Goal: Information Seeking & Learning: Learn about a topic

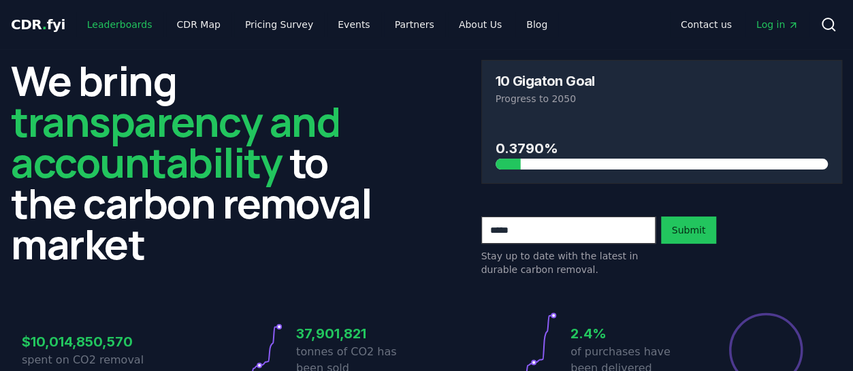
click at [125, 19] on link "Leaderboards" at bounding box center [119, 24] width 87 height 25
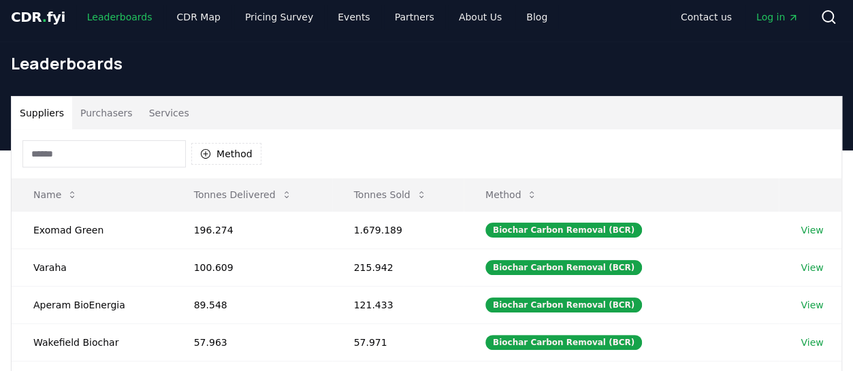
scroll to position [11, 0]
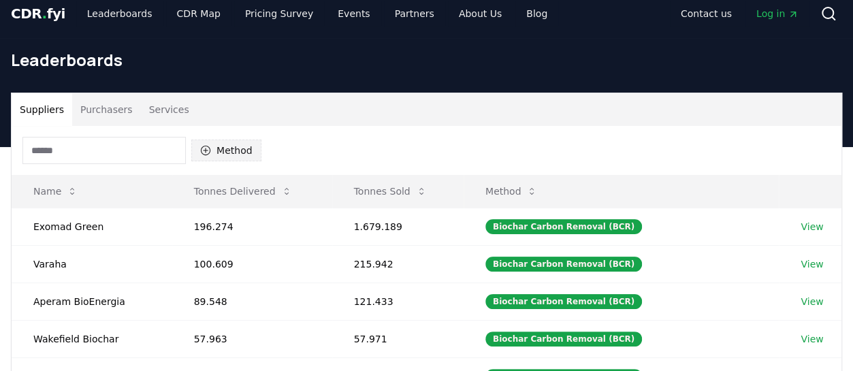
click at [226, 157] on button "Method" at bounding box center [226, 151] width 70 height 22
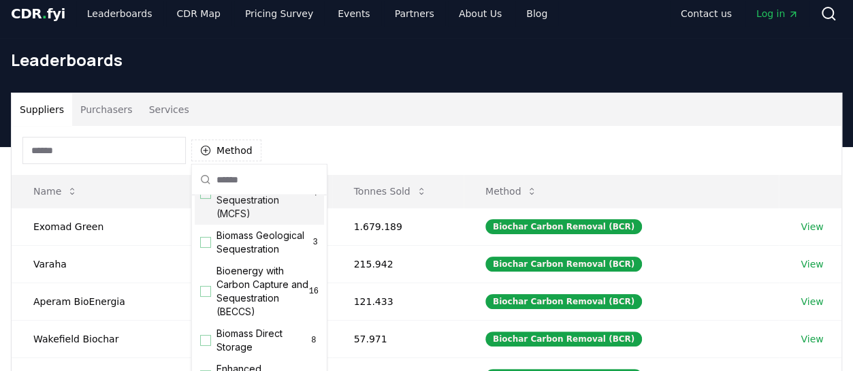
scroll to position [94, 0]
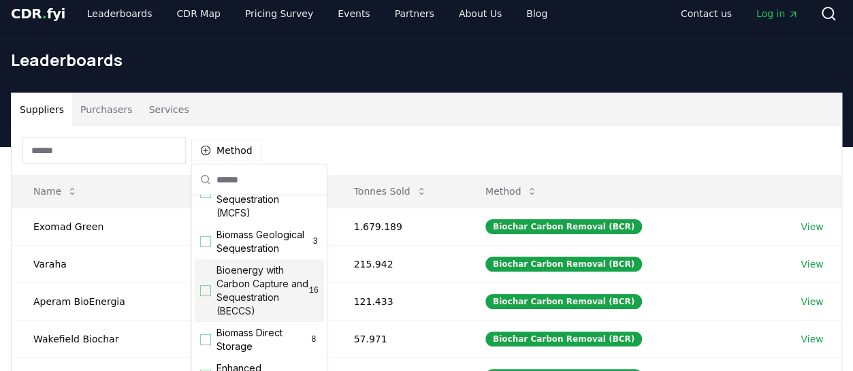
click at [199, 310] on div "Bioenergy with Carbon Capture and Sequestration (BECCS) 16" at bounding box center [259, 290] width 129 height 63
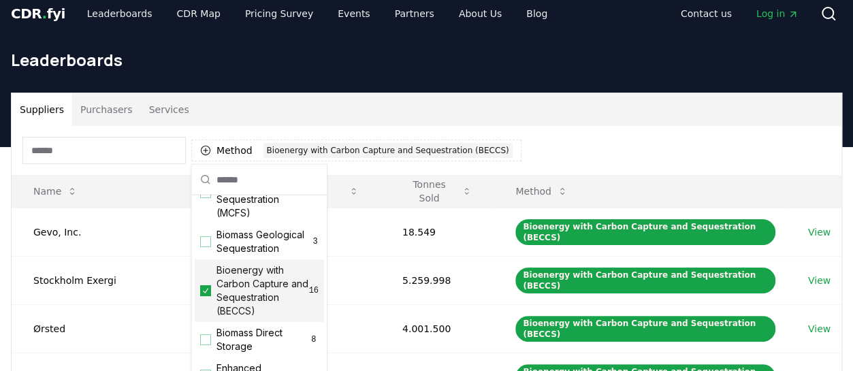
click at [540, 105] on div "Suppliers Purchasers Services" at bounding box center [427, 109] width 830 height 33
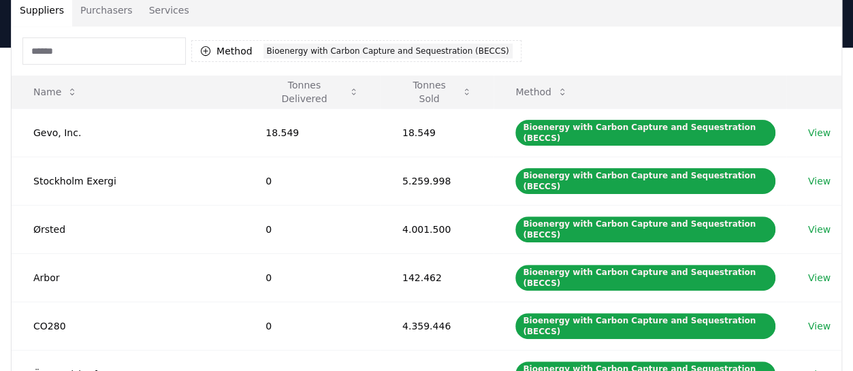
scroll to position [103, 0]
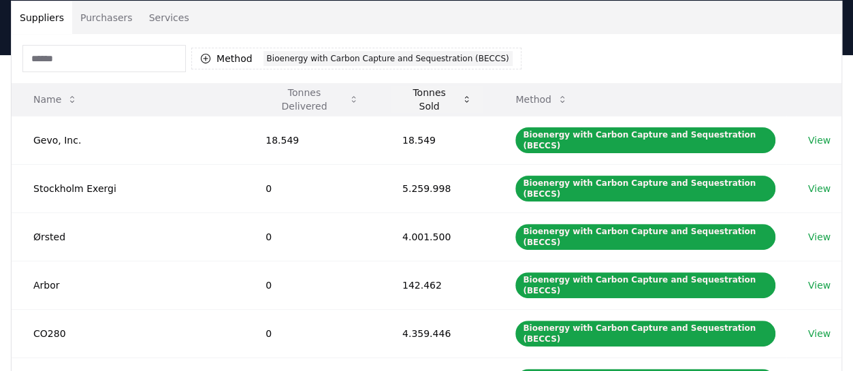
click at [461, 103] on icon at bounding box center [466, 99] width 10 height 11
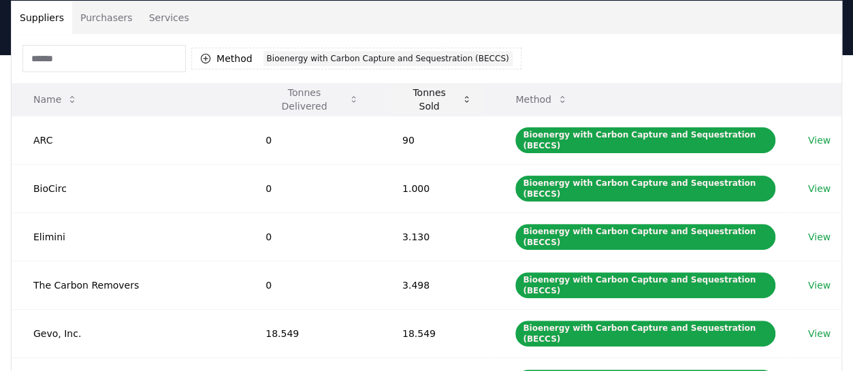
click at [461, 103] on icon at bounding box center [466, 99] width 10 height 11
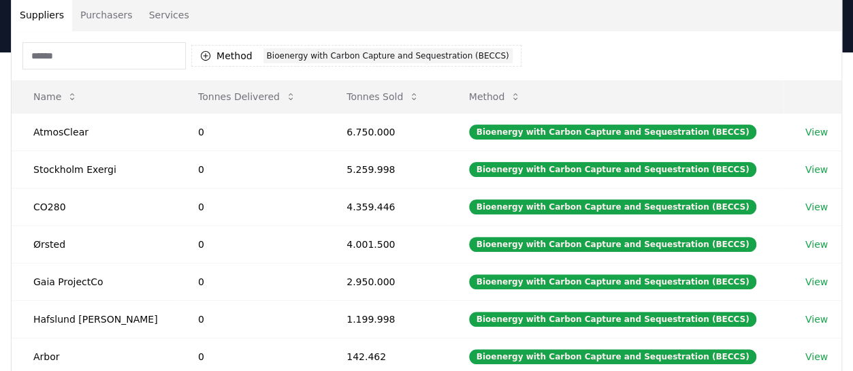
scroll to position [106, 0]
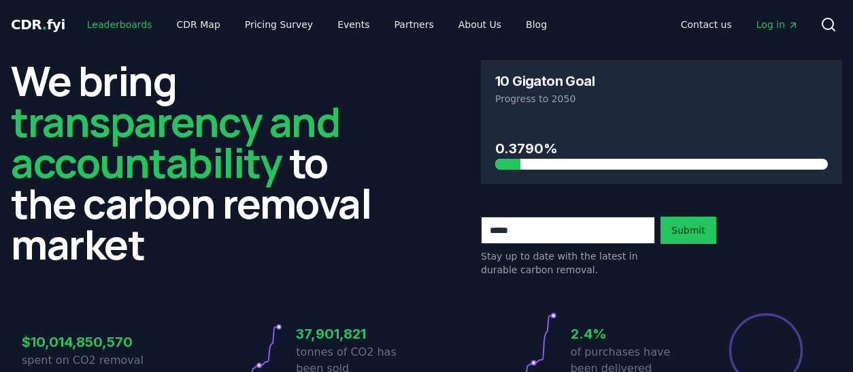
click at [108, 23] on link "Leaderboards" at bounding box center [119, 24] width 87 height 25
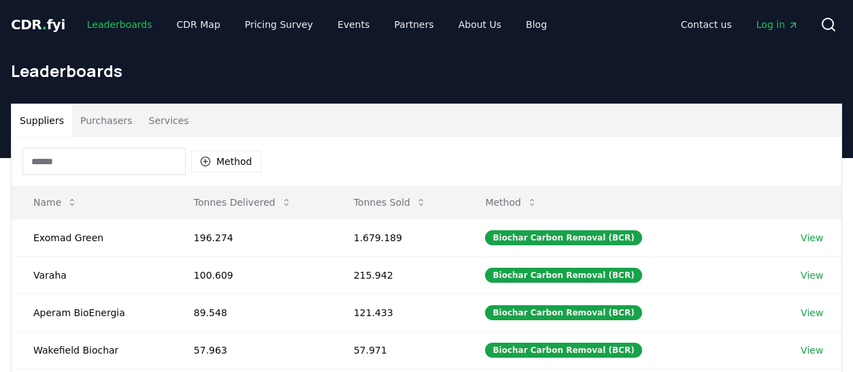
scroll to position [36, 0]
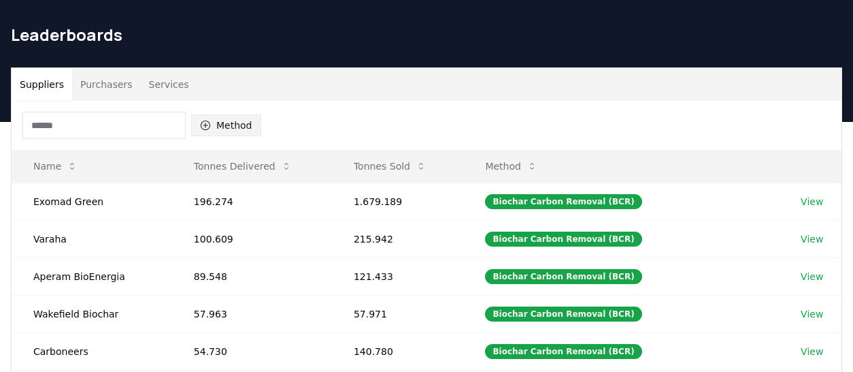
click at [219, 129] on button "Method" at bounding box center [226, 125] width 70 height 22
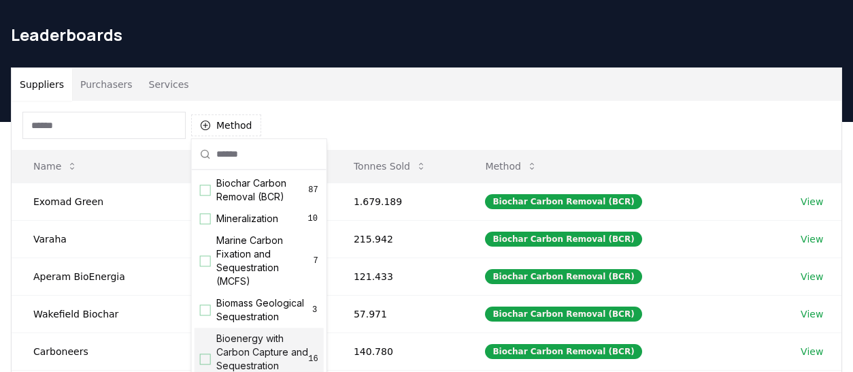
click at [225, 363] on span "Bioenergy with Carbon Capture and Sequestration (BECCS)" at bounding box center [262, 358] width 93 height 54
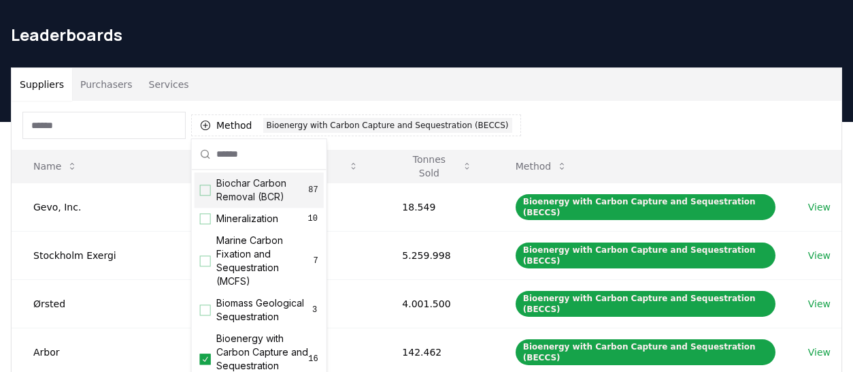
click at [267, 76] on div "Suppliers Purchasers Services" at bounding box center [427, 84] width 830 height 33
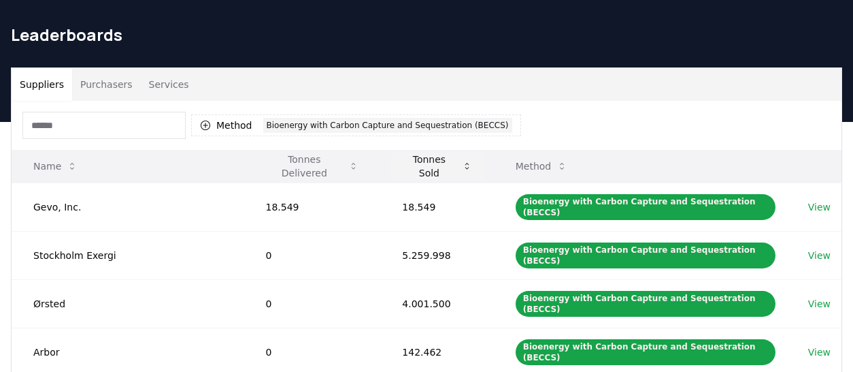
click at [465, 164] on icon at bounding box center [467, 166] width 4 height 7
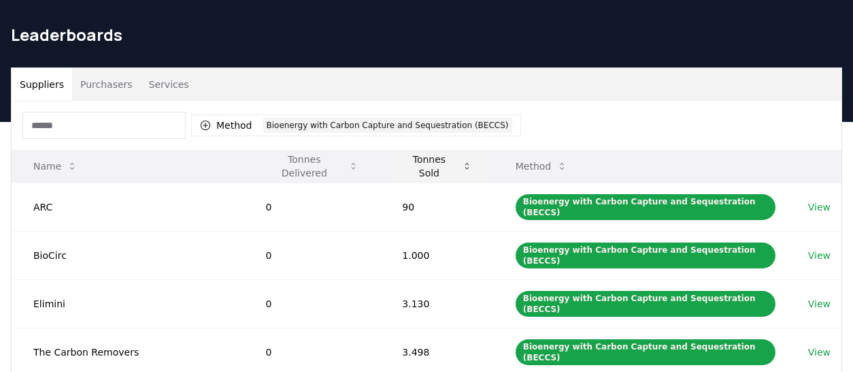
click at [462, 169] on icon at bounding box center [467, 166] width 10 height 11
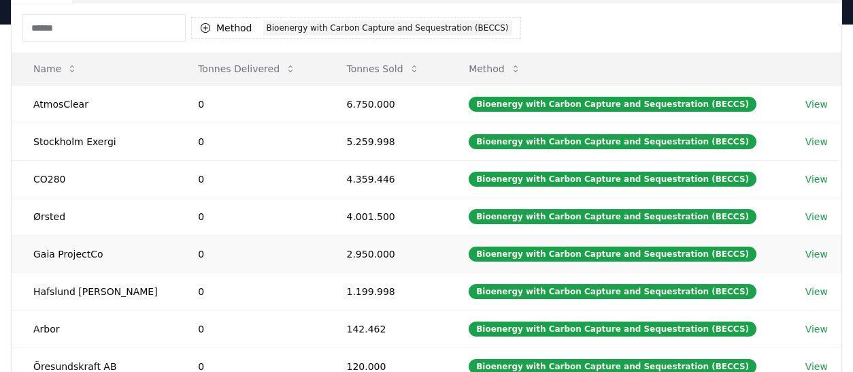
scroll to position [134, 0]
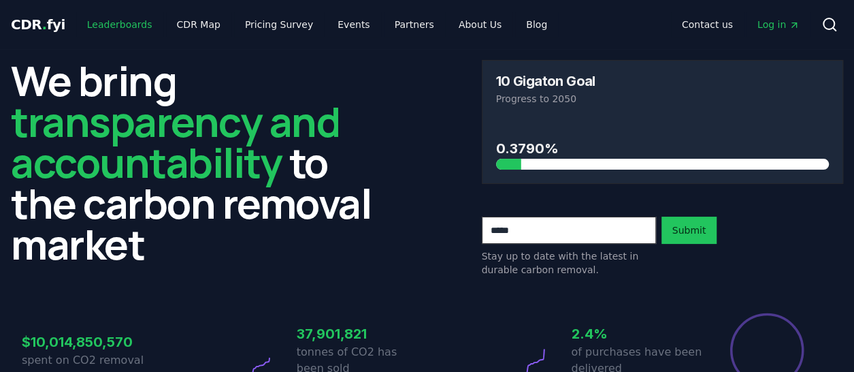
click at [109, 25] on link "Leaderboards" at bounding box center [119, 24] width 87 height 25
